Goal: Information Seeking & Learning: Learn about a topic

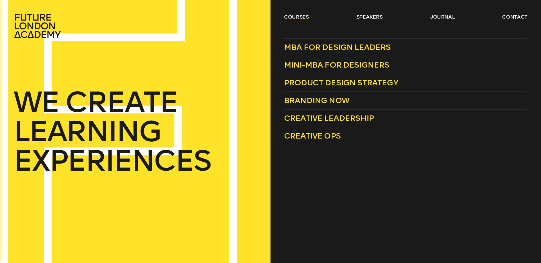
click at [298, 18] on link "courses" at bounding box center [296, 17] width 25 height 7
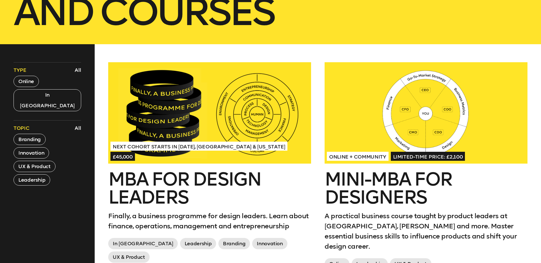
scroll to position [195, 0]
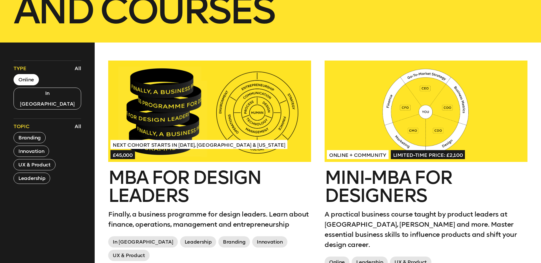
click at [29, 80] on button "Online" at bounding box center [26, 79] width 25 height 11
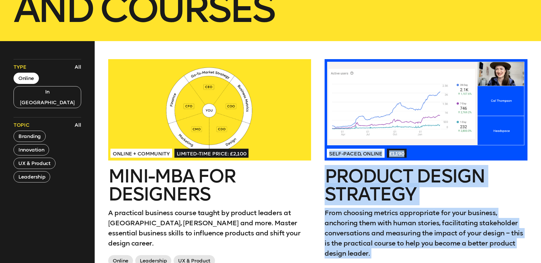
scroll to position [211, 0]
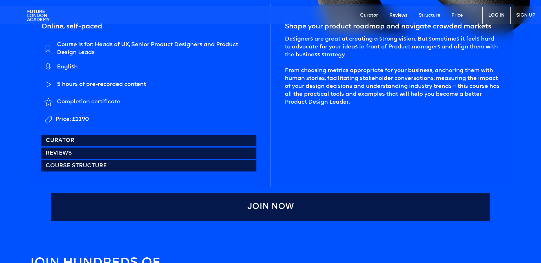
scroll to position [301, 0]
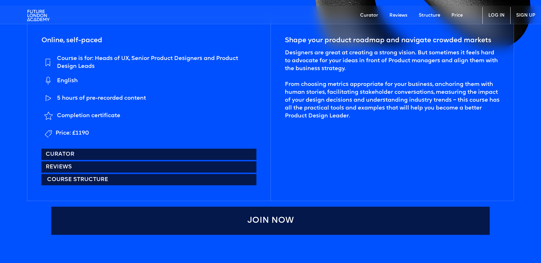
click at [117, 183] on link "Course structure" at bounding box center [148, 179] width 215 height 11
